Goal: Task Accomplishment & Management: Use online tool/utility

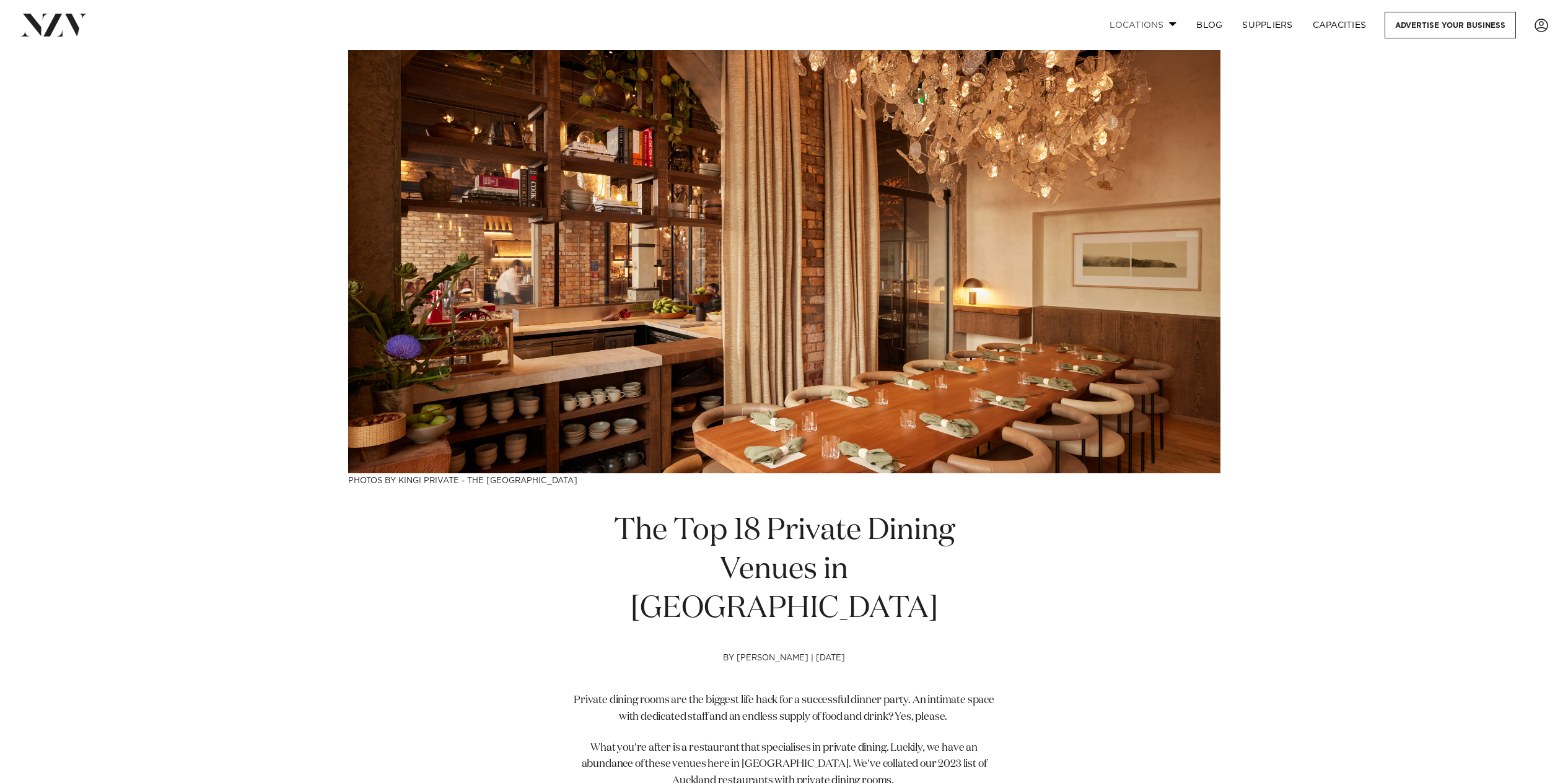
click at [1152, 22] on link "Locations" at bounding box center [1142, 24] width 87 height 26
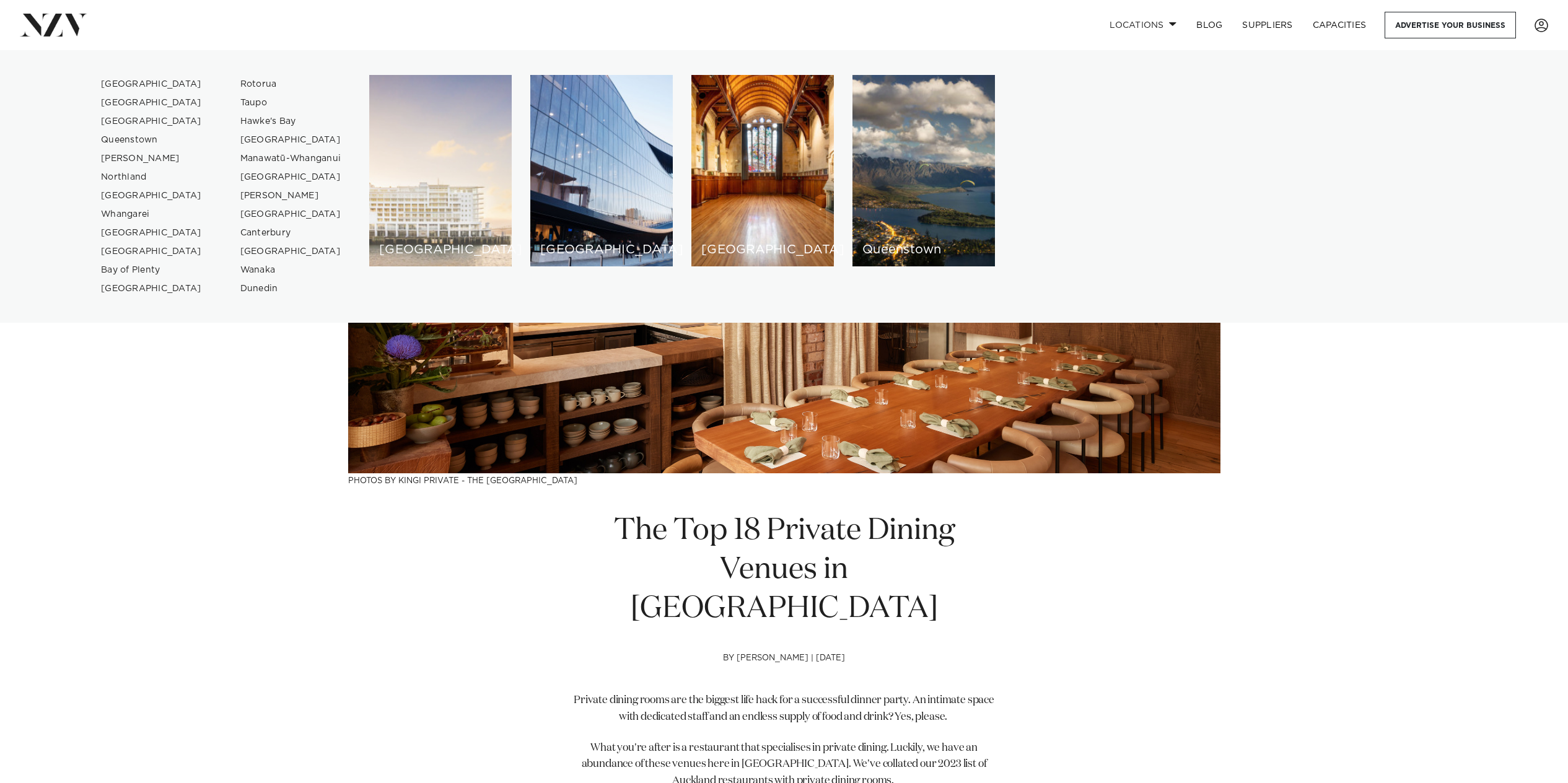
click at [396, 177] on div "[GEOGRAPHIC_DATA]" at bounding box center [440, 171] width 142 height 191
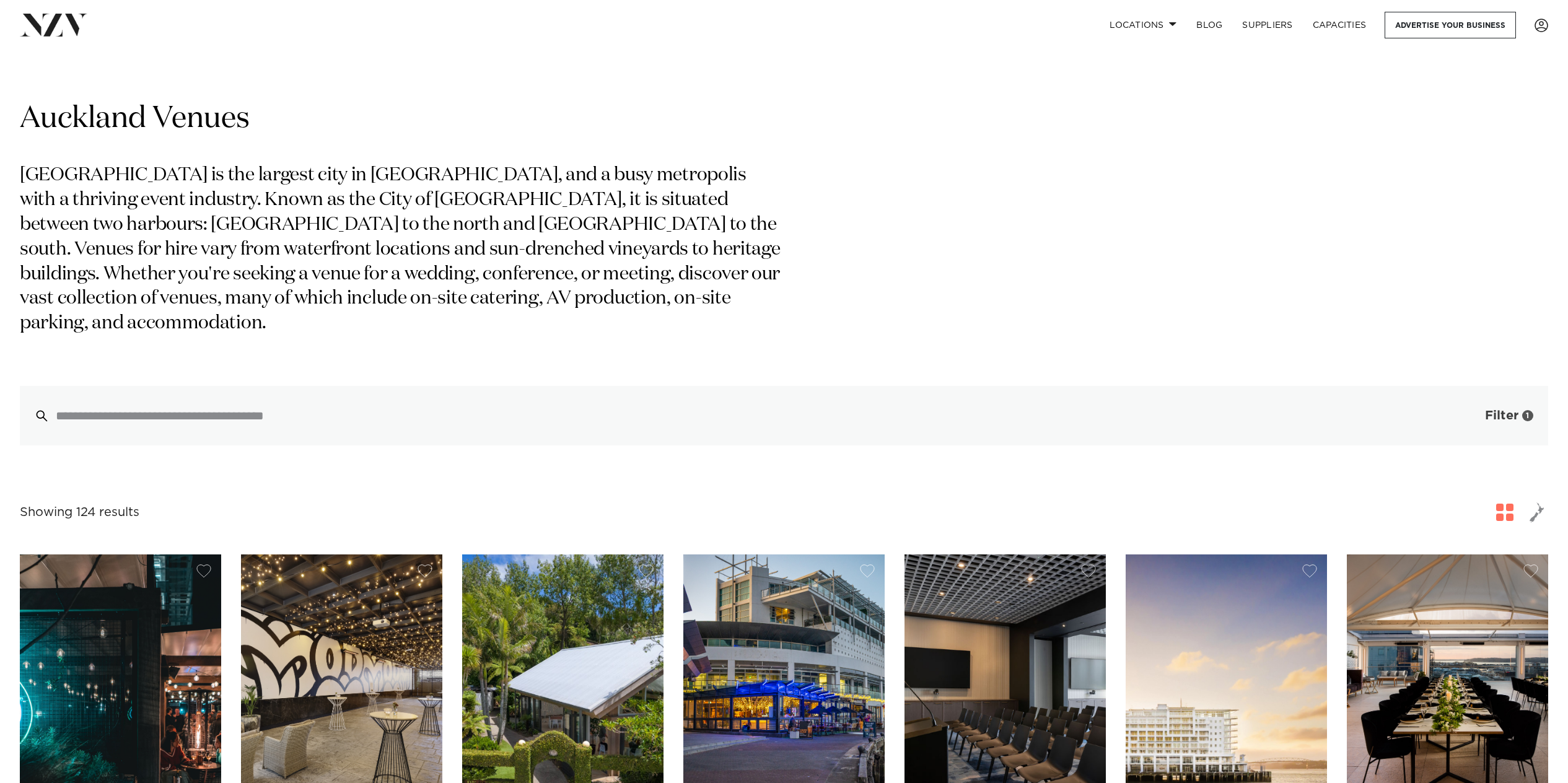
click at [1478, 400] on button "Filter 1" at bounding box center [1495, 416] width 103 height 59
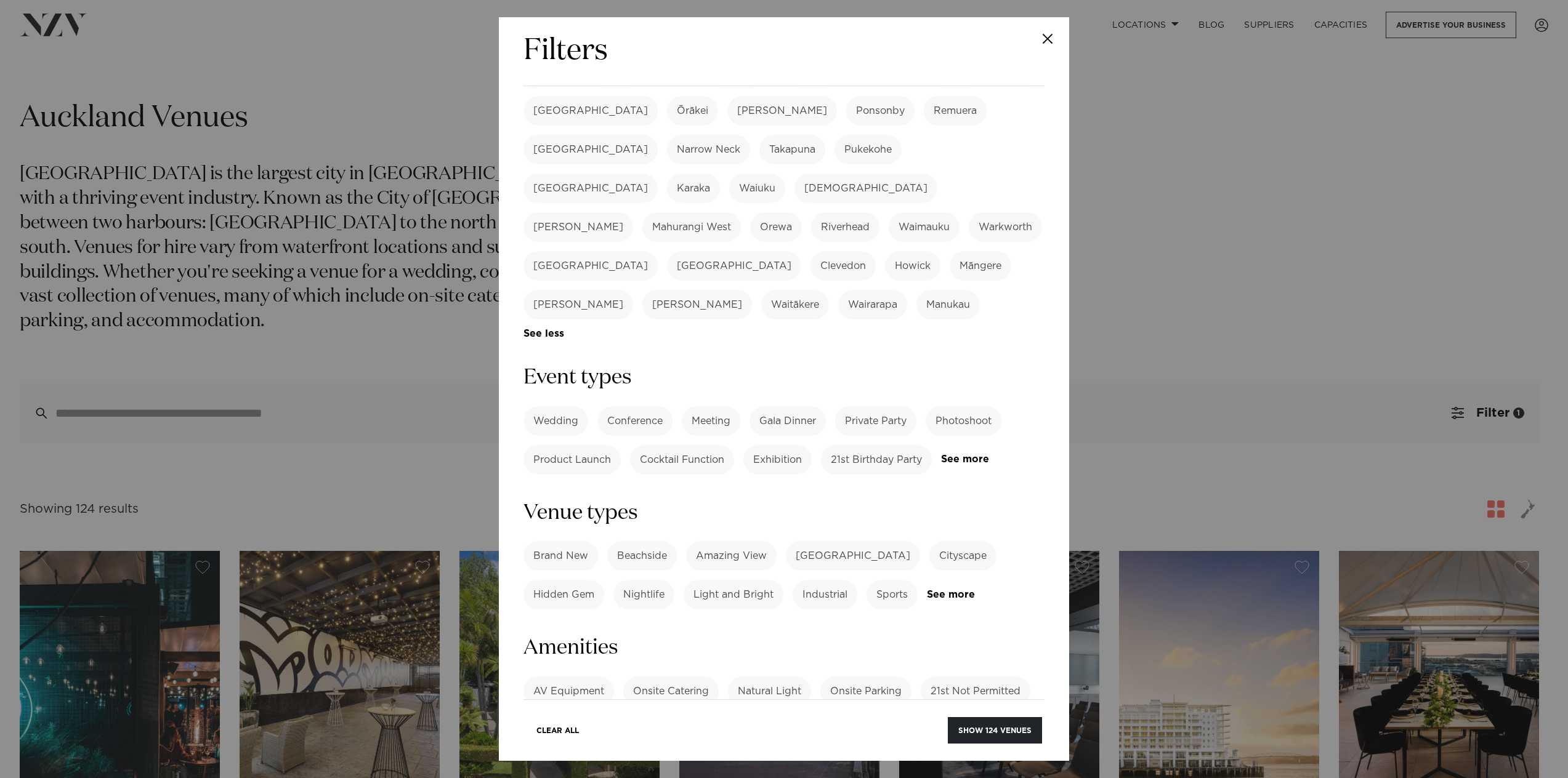
scroll to position [409, 0]
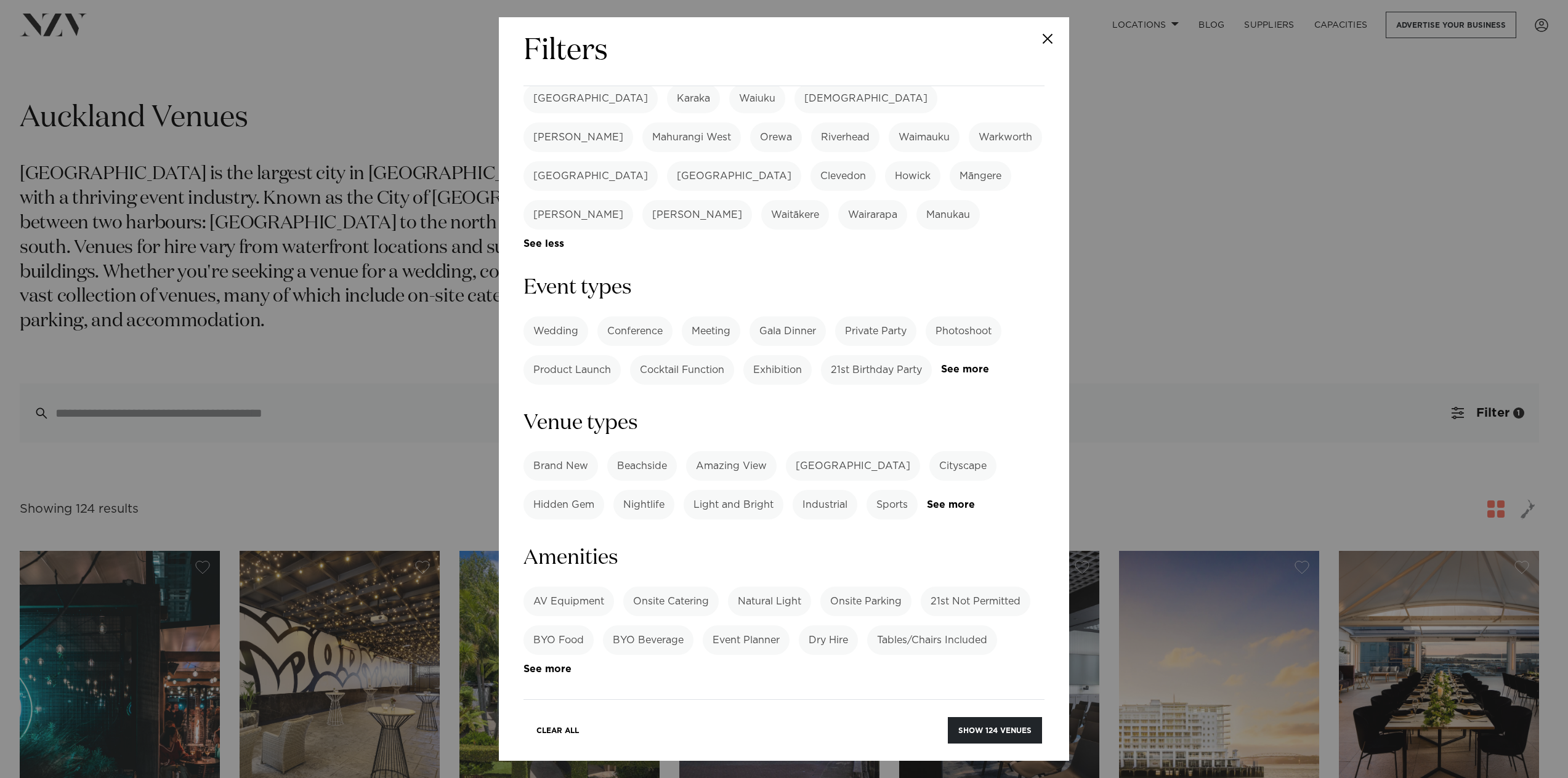
click at [553, 316] on label "Wedding" at bounding box center [555, 331] width 65 height 30
drag, startPoint x: 1046, startPoint y: 305, endPoint x: 1048, endPoint y: 323, distance: 18.1
click at [1048, 323] on div "Filters Search Type Venue Supplier See more Locations [GEOGRAPHIC_DATA] [GEOGRA…" at bounding box center [784, 389] width 570 height 744
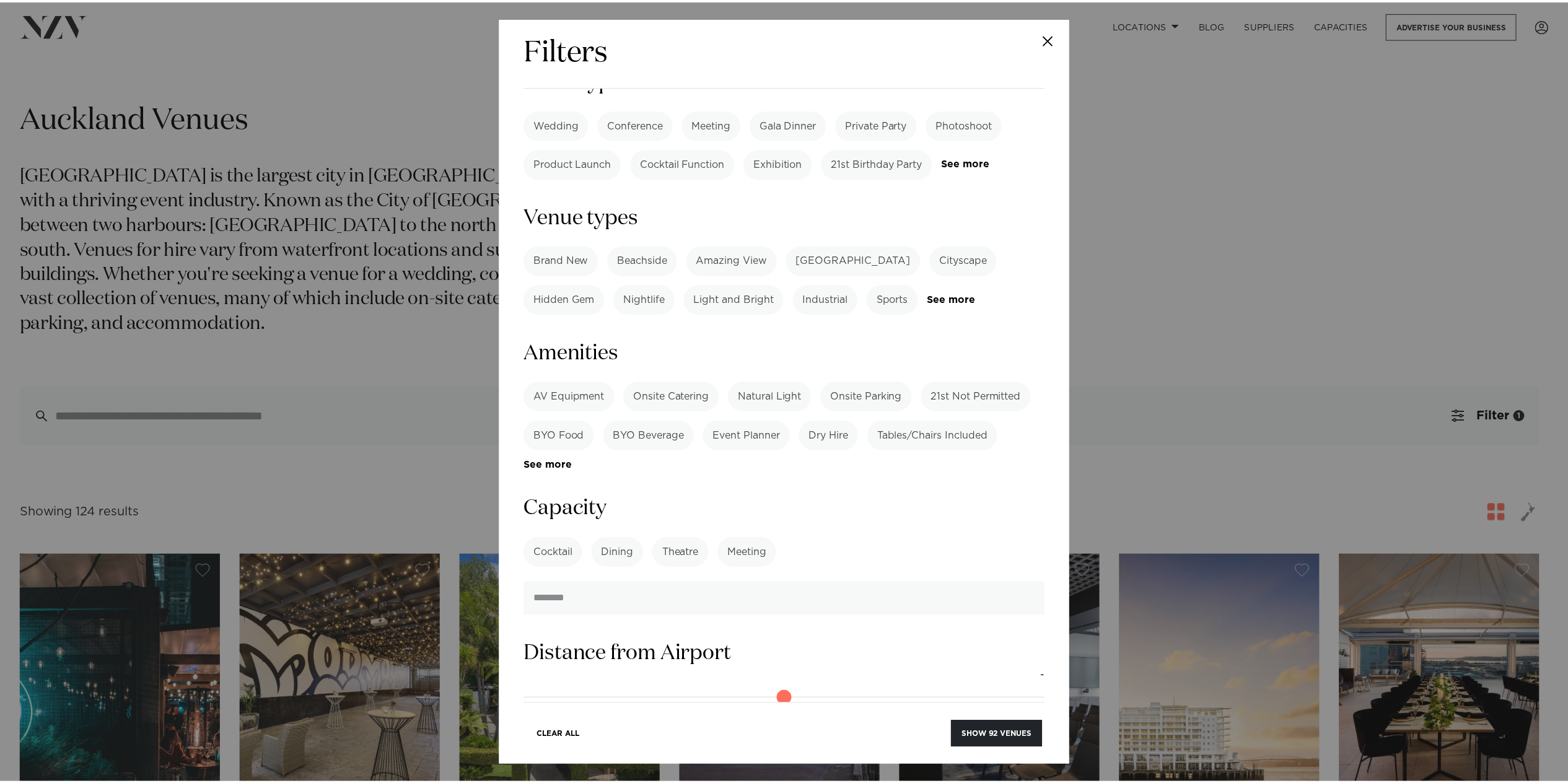
scroll to position [651, 0]
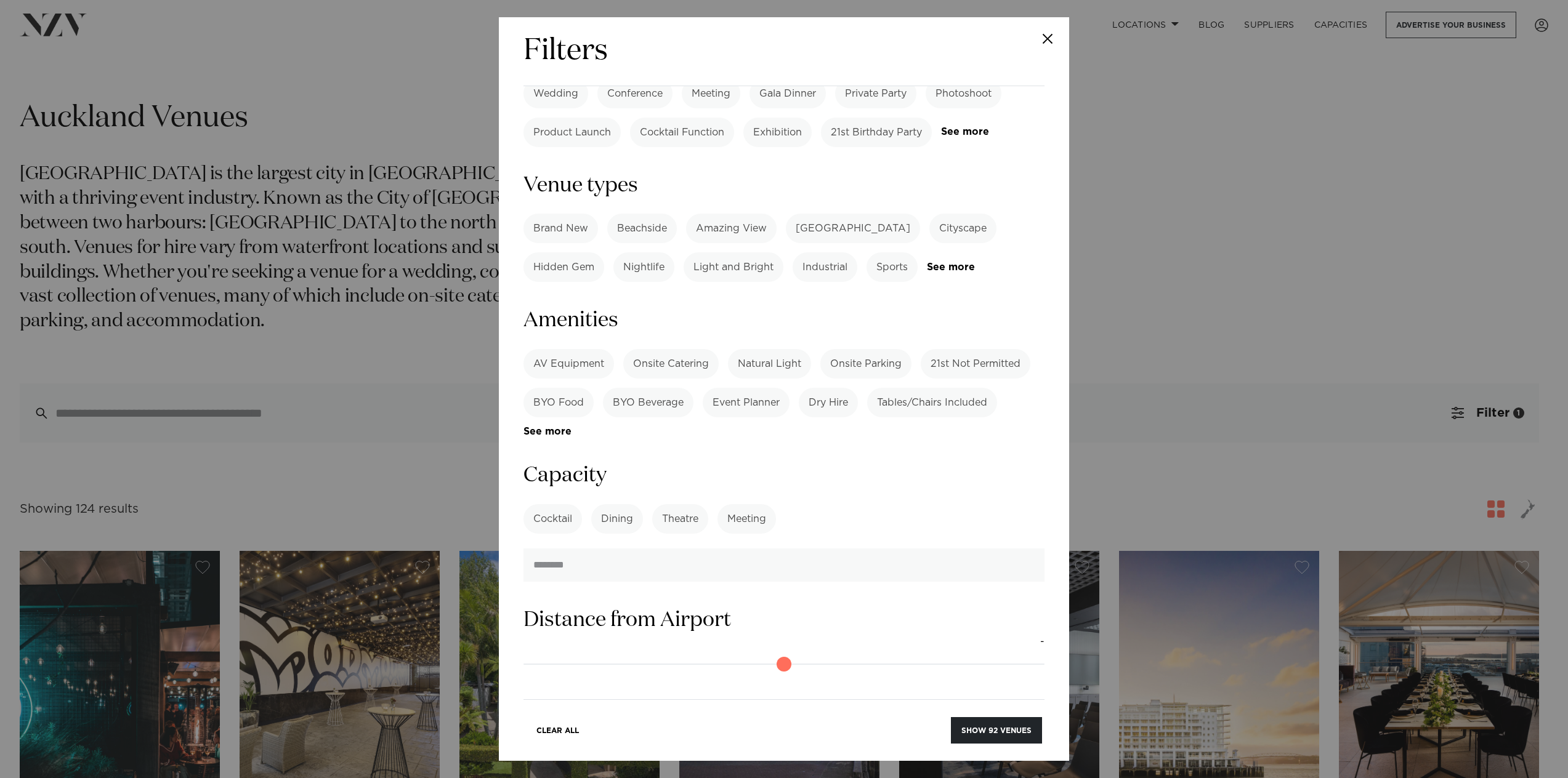
click at [620, 505] on label "Dining" at bounding box center [616, 520] width 51 height 30
click at [971, 722] on button "Show 92 venues" at bounding box center [996, 730] width 91 height 26
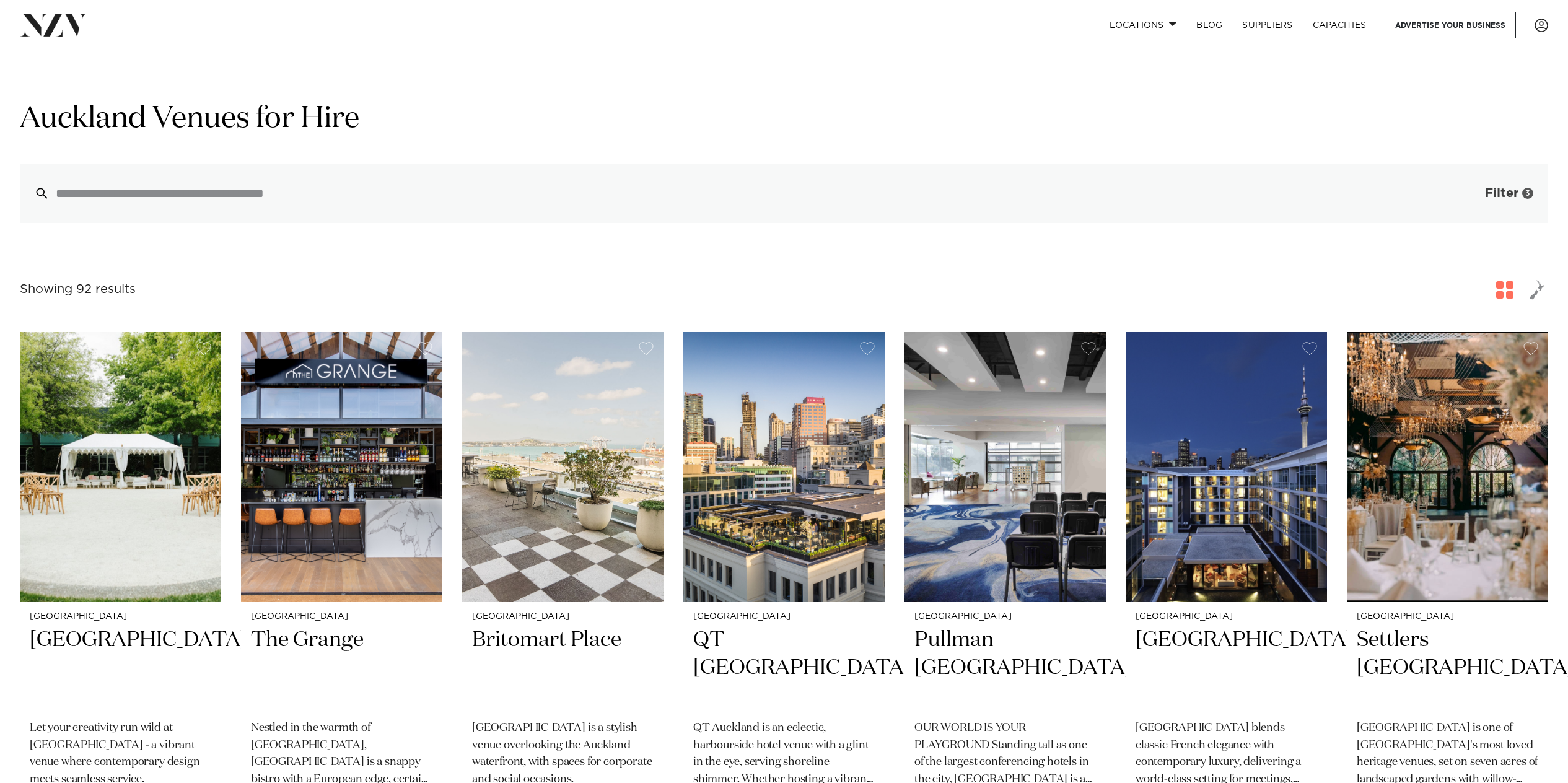
click at [1493, 193] on span "Filter" at bounding box center [1502, 193] width 34 height 12
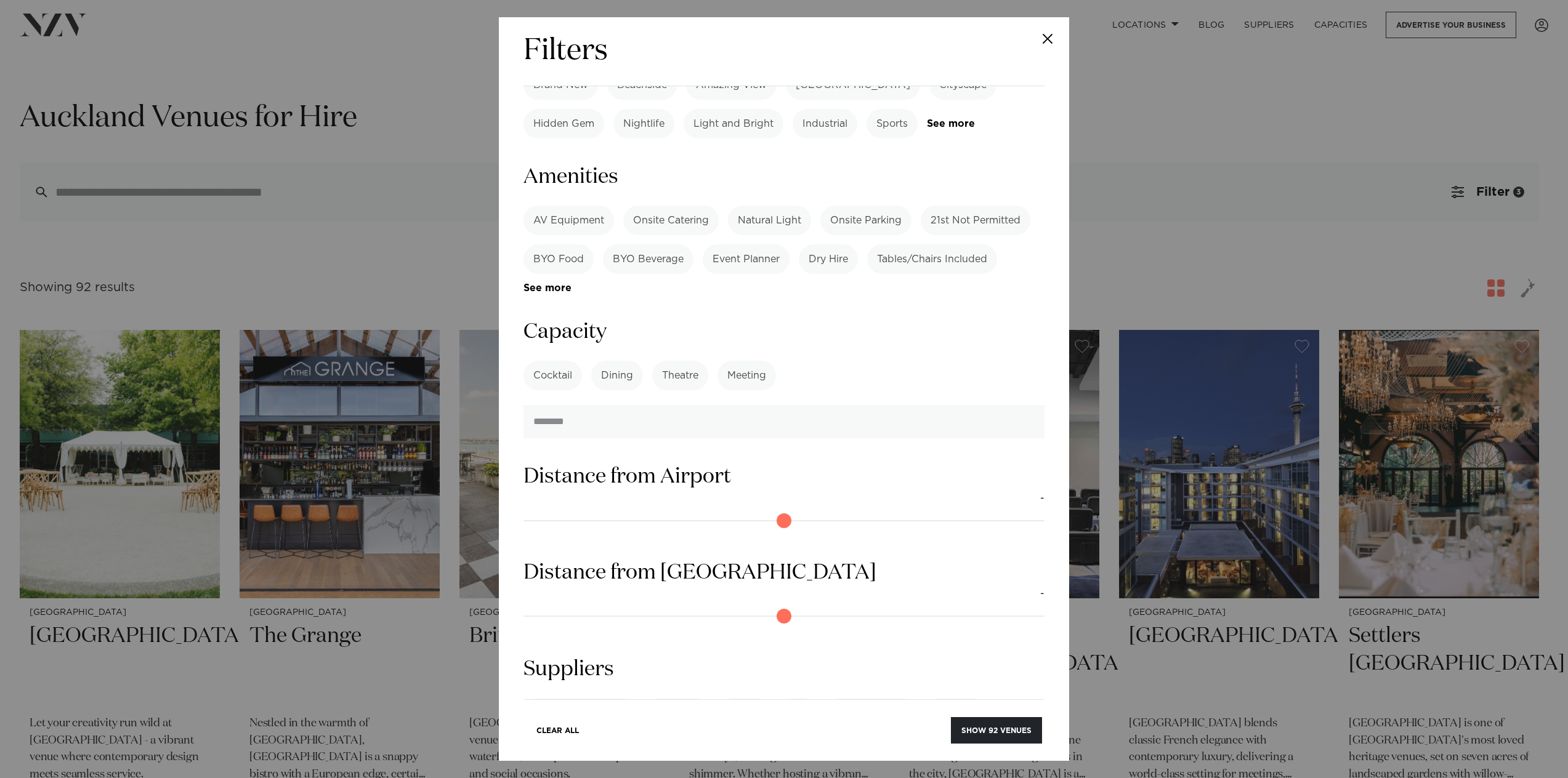
scroll to position [920, 0]
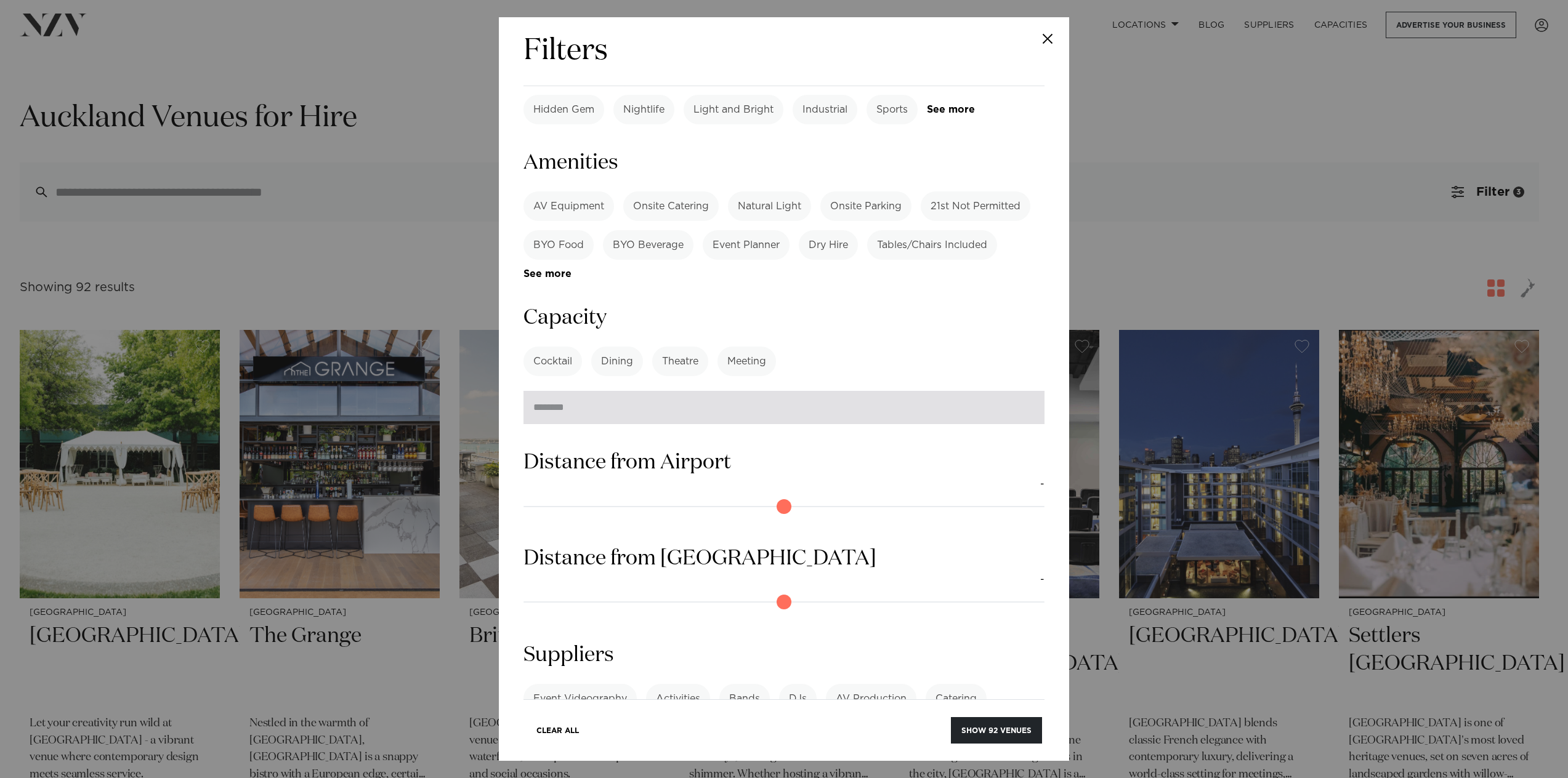
click at [827, 391] on input "number" at bounding box center [784, 408] width 520 height 34
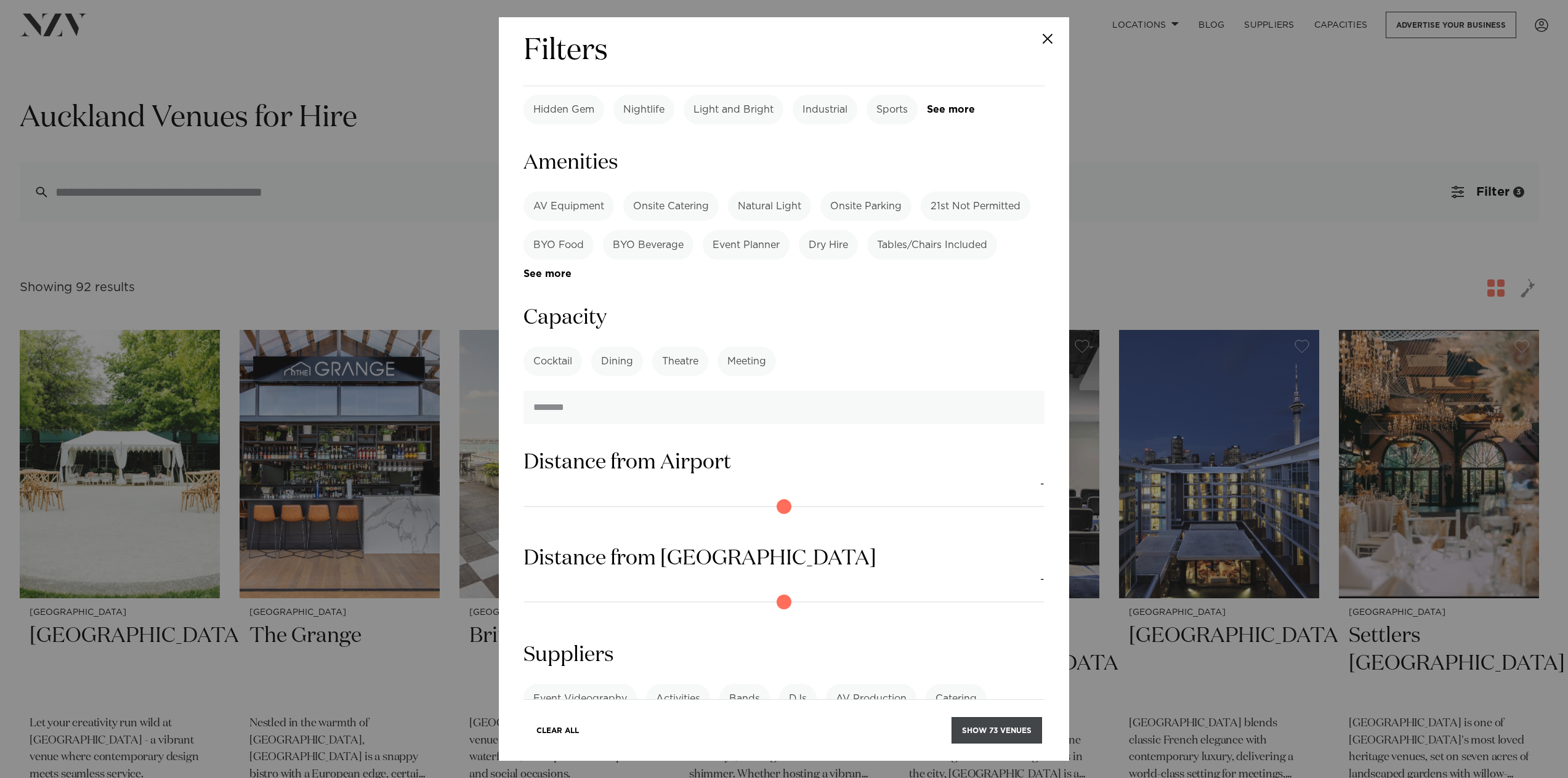
type input "***"
click at [1032, 727] on button "Show 73 venues" at bounding box center [996, 730] width 91 height 26
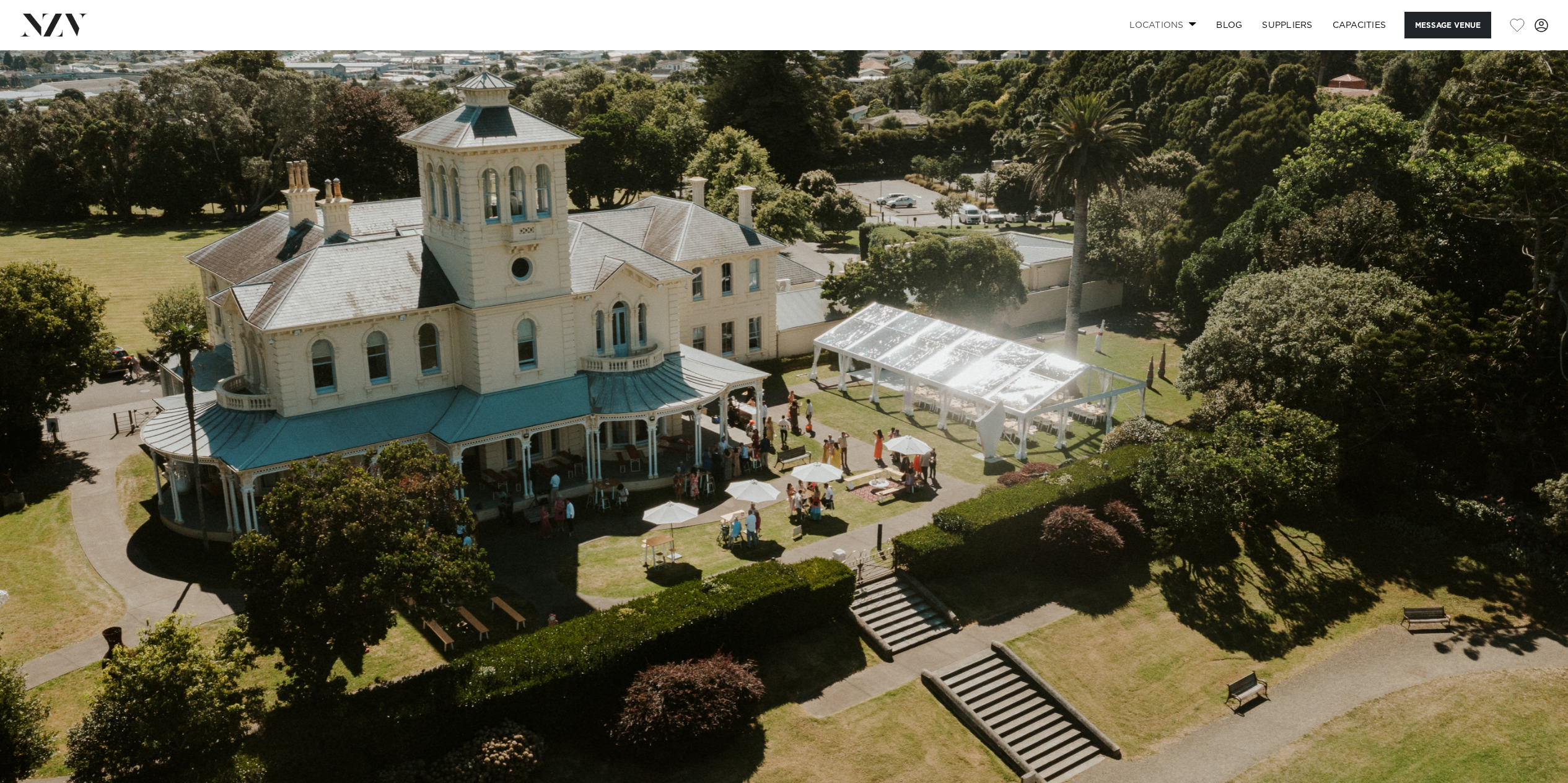
click at [1185, 23] on link "Locations" at bounding box center [1162, 24] width 87 height 26
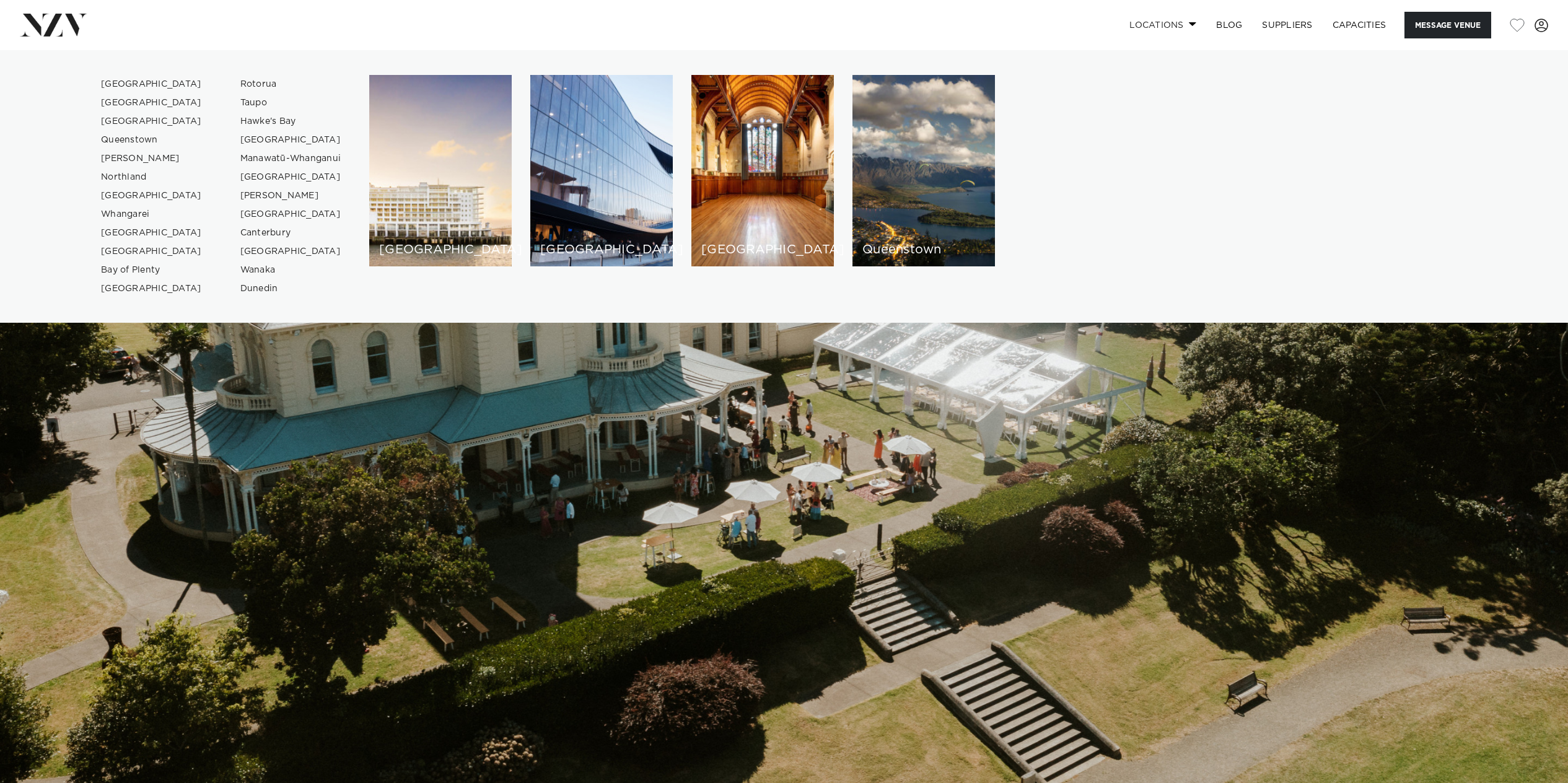
click at [1185, 23] on link "Locations" at bounding box center [1162, 24] width 87 height 26
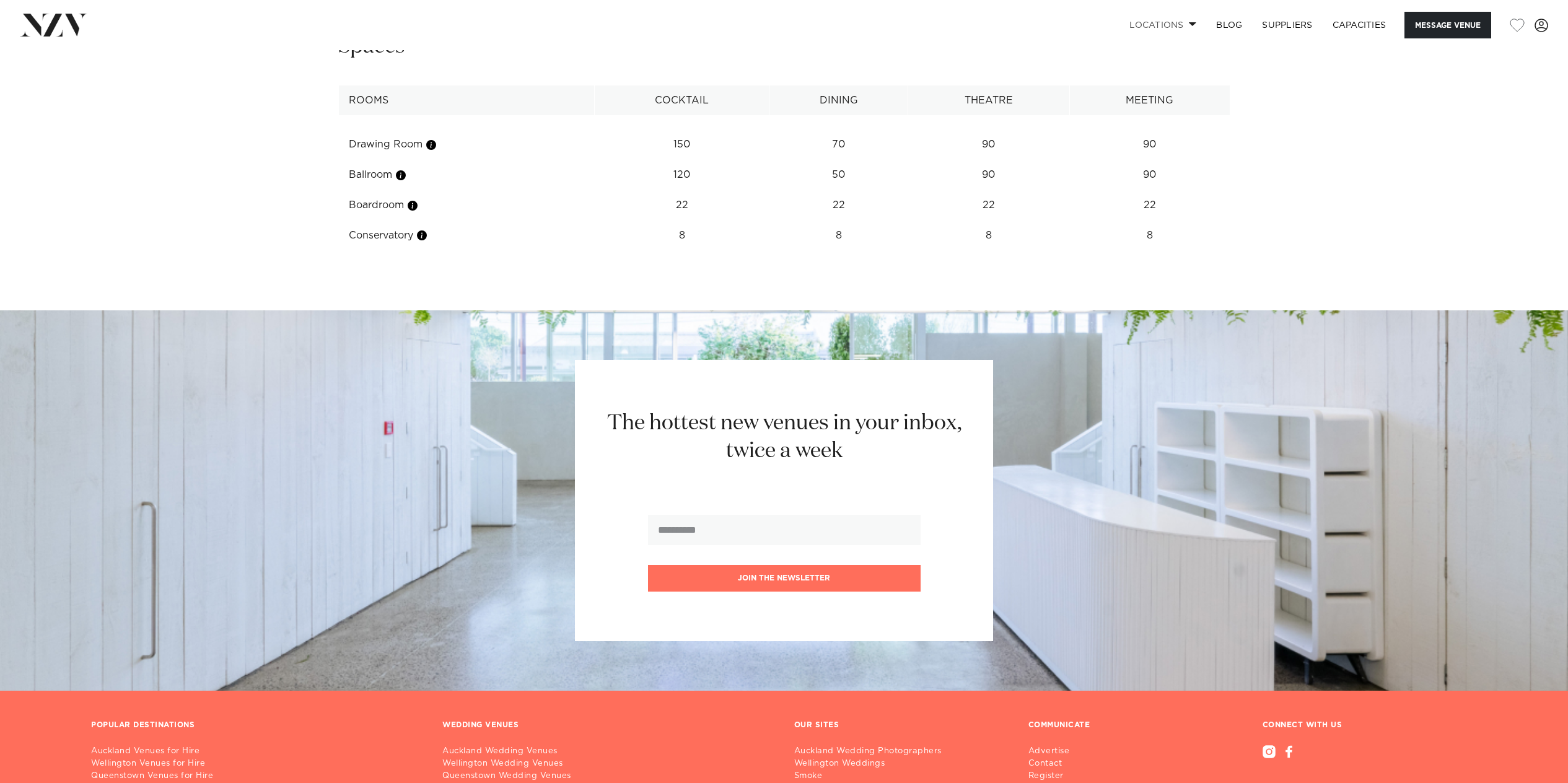
scroll to position [2060, 0]
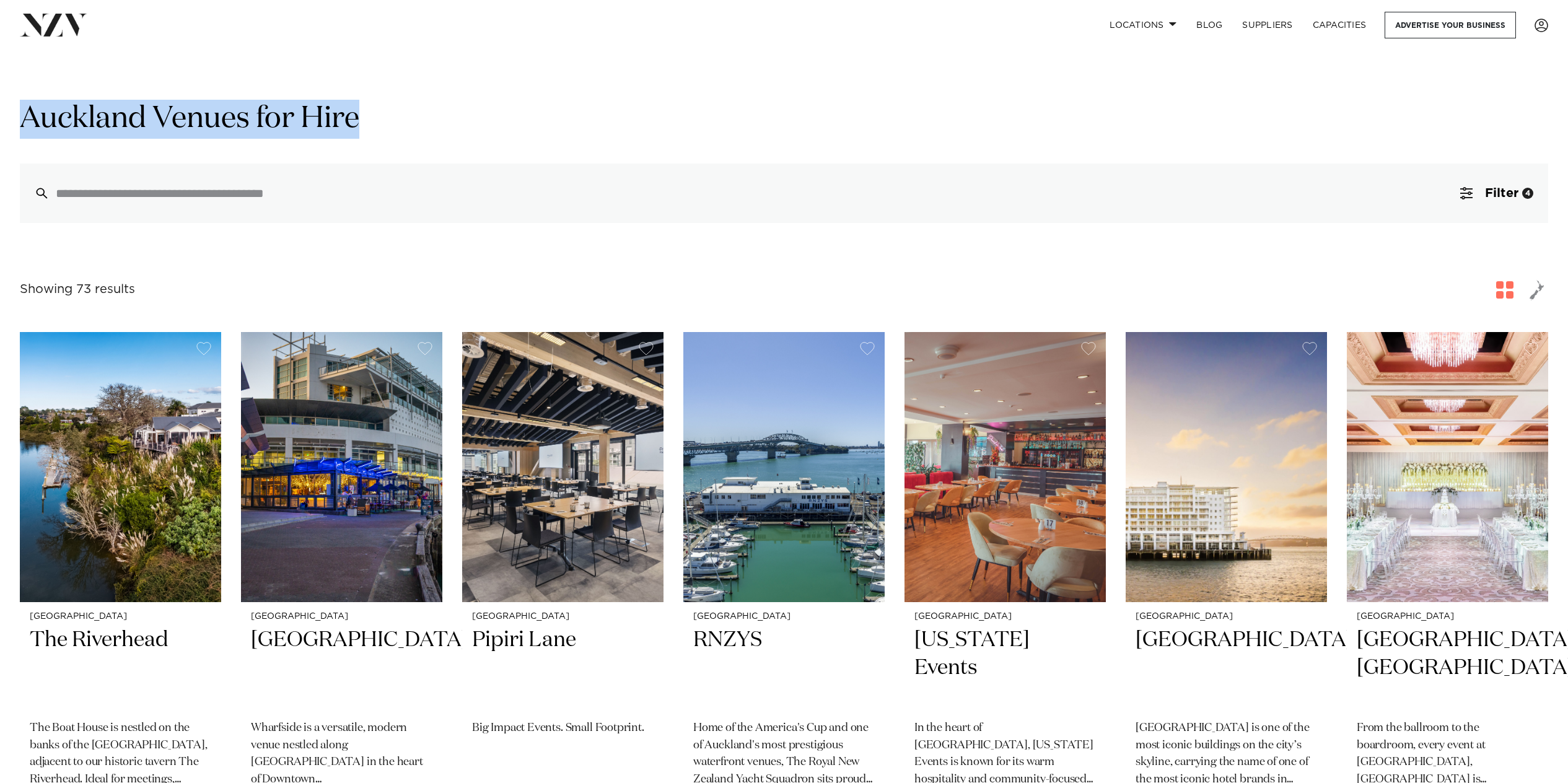
drag, startPoint x: 1566, startPoint y: 76, endPoint x: 1580, endPoint y: 129, distance: 54.8
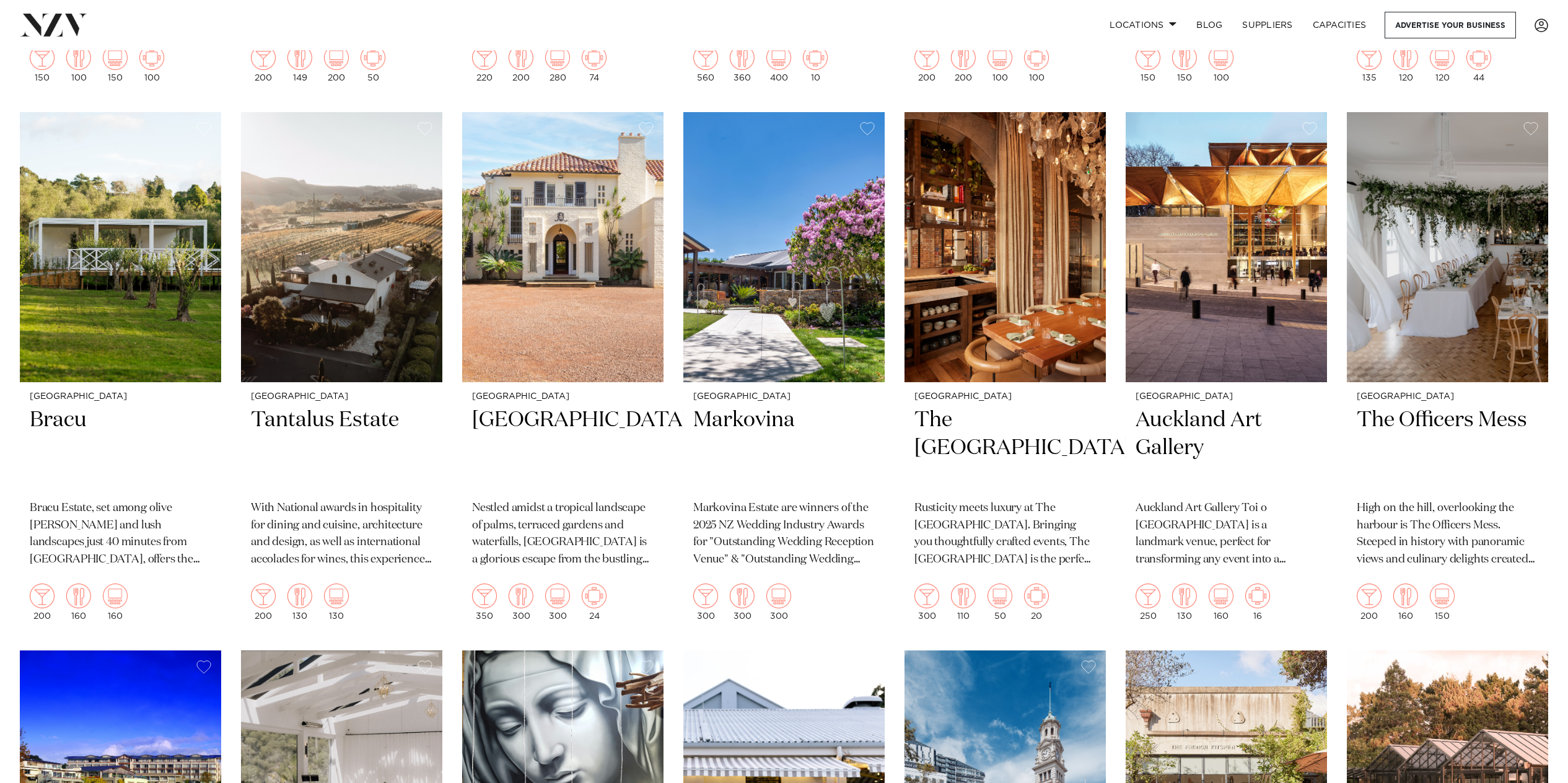
scroll to position [2700, 0]
